Goal: Navigation & Orientation: Understand site structure

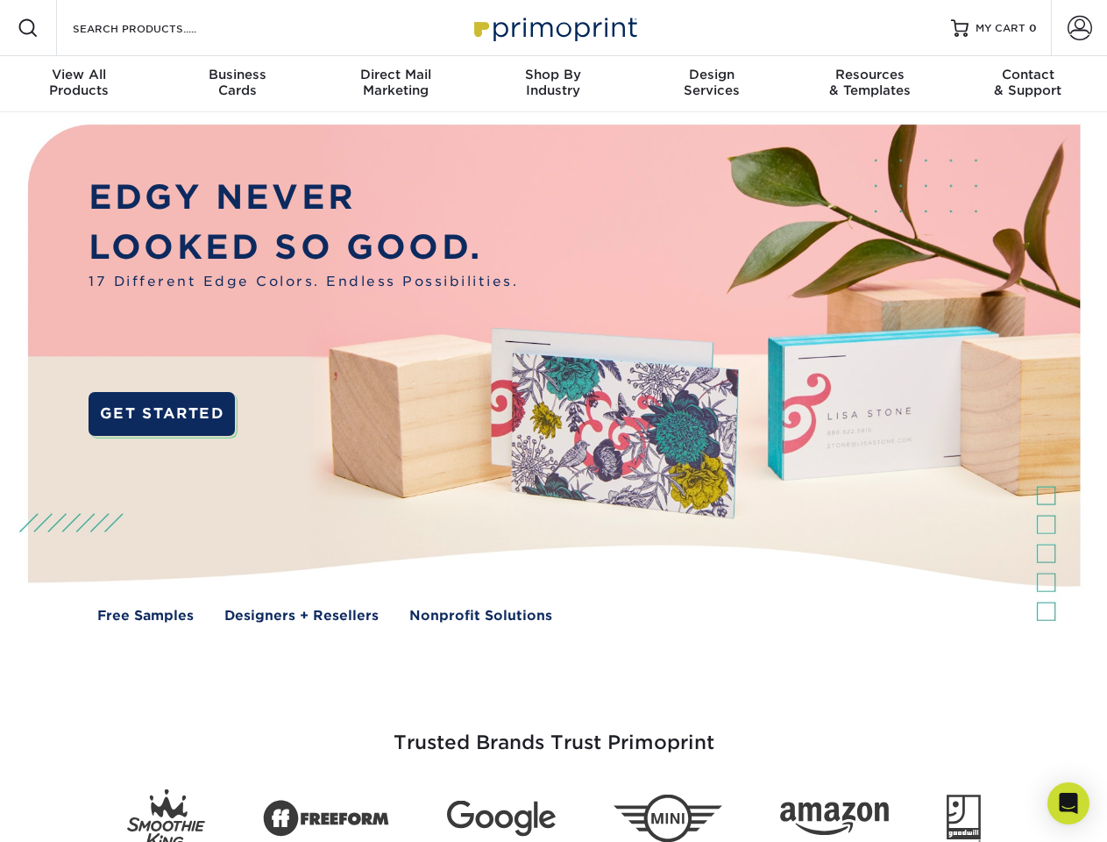
click at [553, 421] on img at bounding box center [553, 386] width 1096 height 548
click at [28, 28] on span at bounding box center [28, 28] width 21 height 21
click at [1079, 28] on span at bounding box center [1080, 28] width 25 height 25
click at [79, 84] on div "View All Products" at bounding box center [79, 83] width 158 height 32
click at [237, 84] on div "Business Cards" at bounding box center [237, 83] width 158 height 32
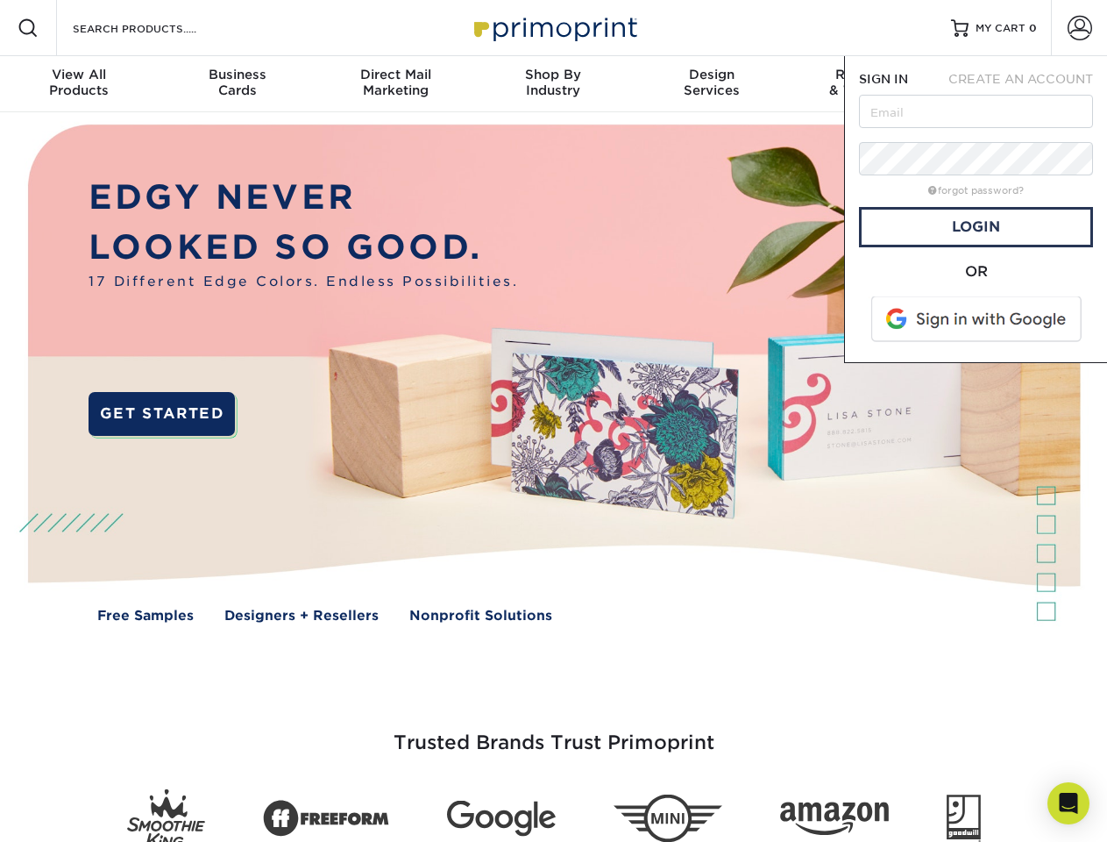
click at [395, 84] on div "Direct Mail Marketing" at bounding box center [395, 83] width 158 height 32
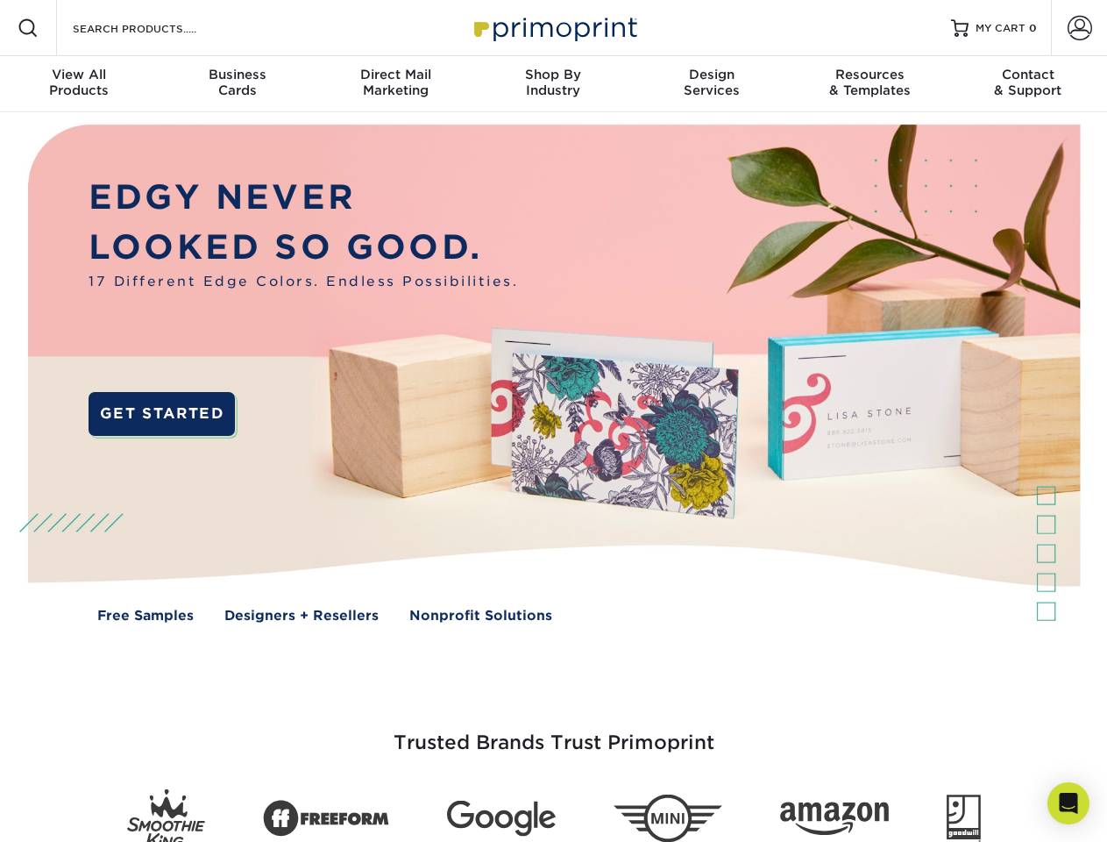
click at [553, 84] on div "Shop By Industry" at bounding box center [553, 83] width 158 height 32
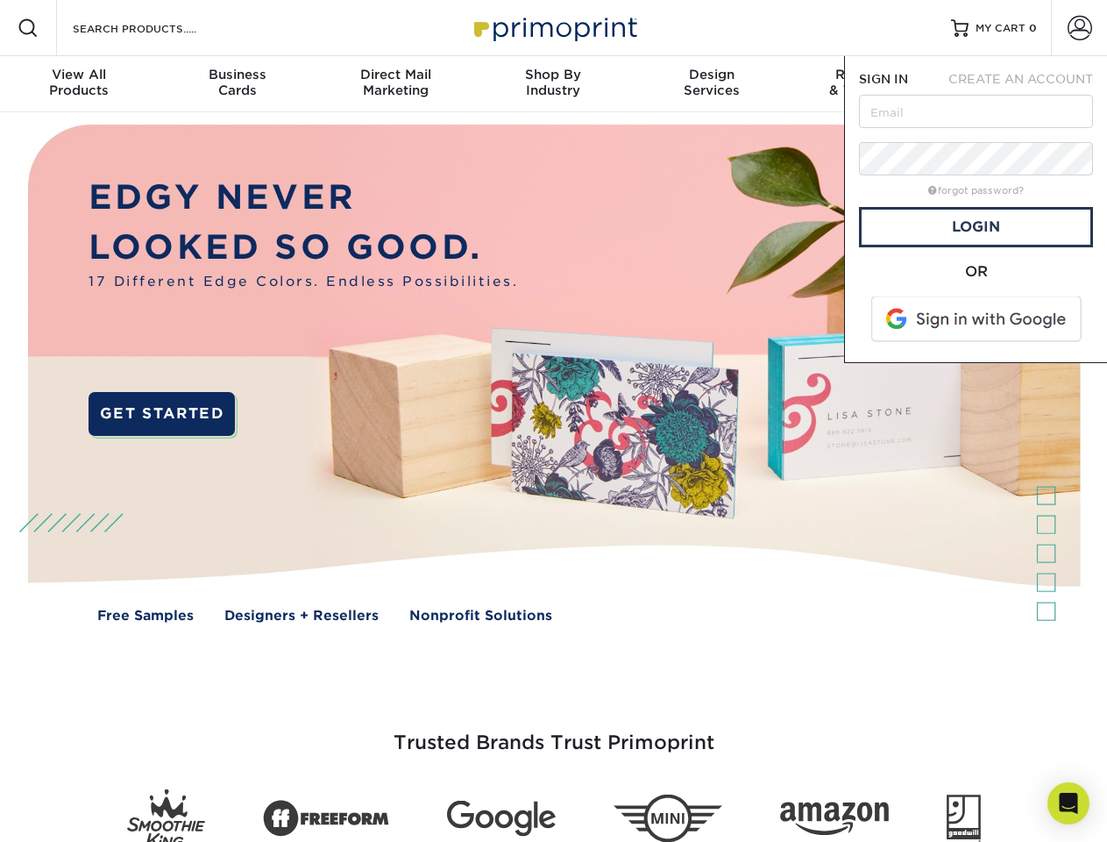
click at [712, 84] on div "Design Services" at bounding box center [712, 83] width 158 height 32
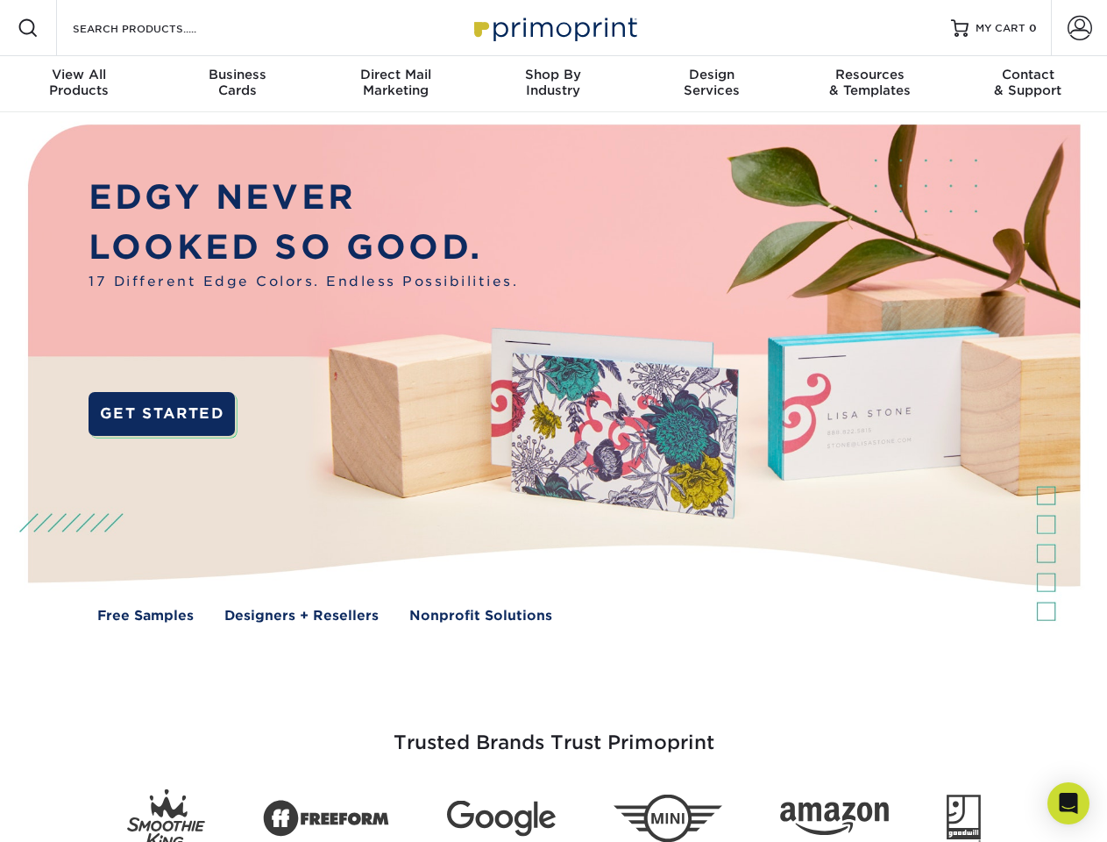
click at [870, 84] on span "SIGN IN" at bounding box center [883, 79] width 49 height 14
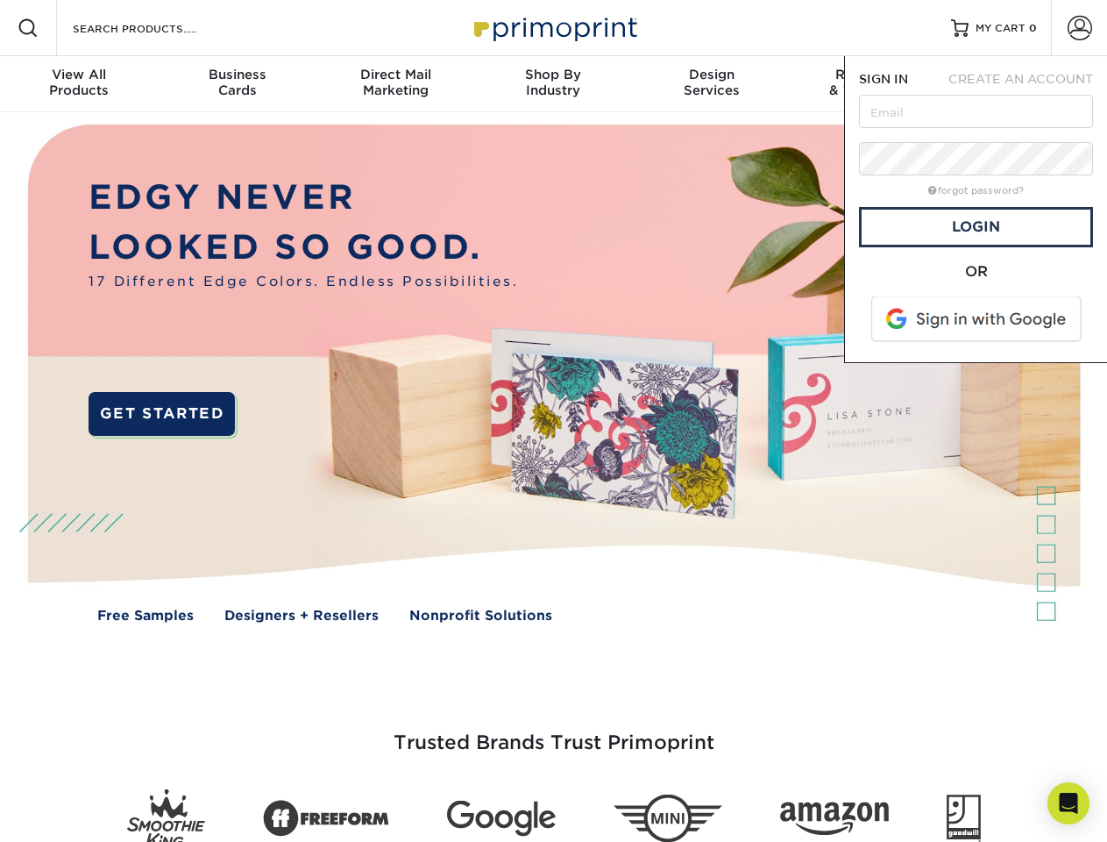
click at [1028, 84] on nav "Resources Menu Search Products Account SIGN IN CREATE AN ACCOUNT forgot passwor…" at bounding box center [553, 56] width 1107 height 112
